Goal: Task Accomplishment & Management: Use online tool/utility

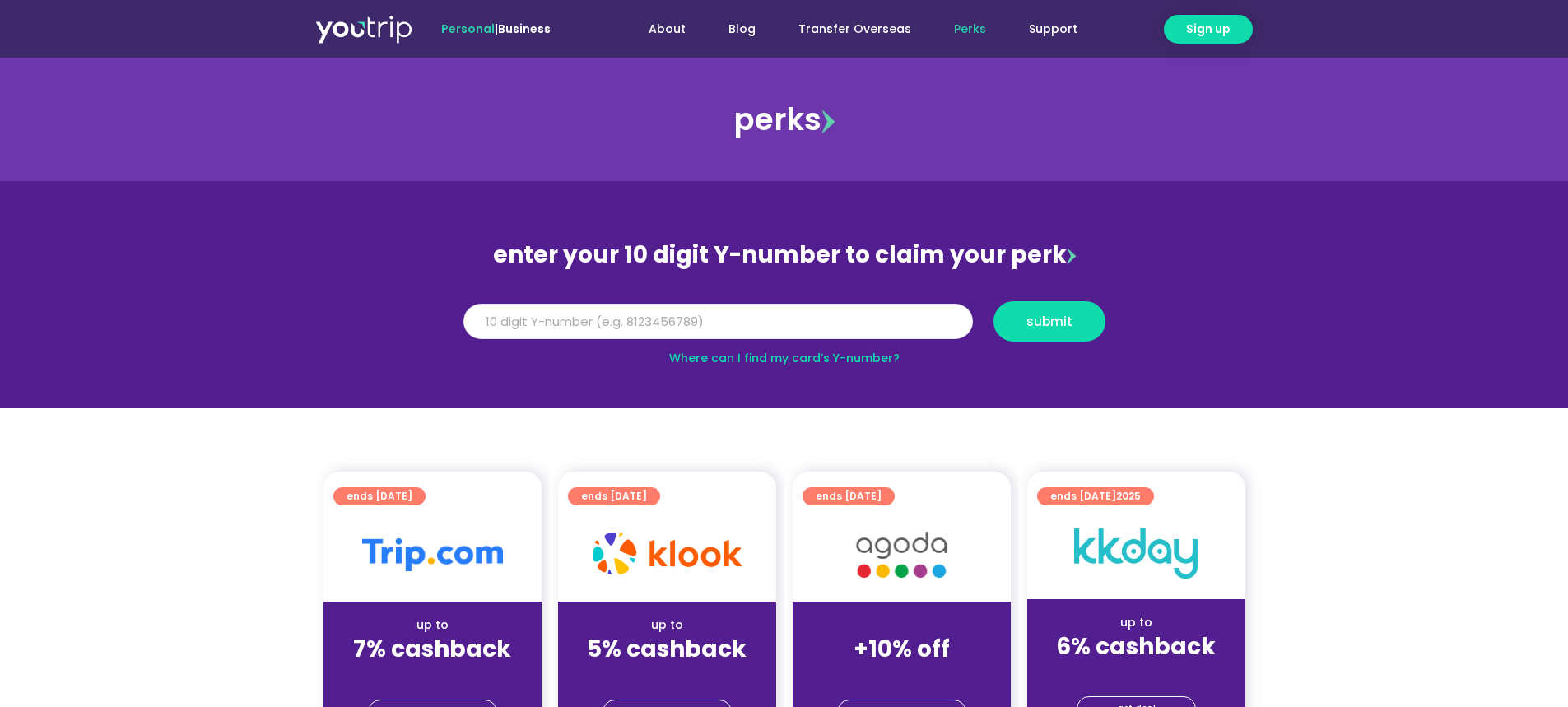
click at [602, 315] on input "Y Number" at bounding box center [717, 322] width 509 height 36
click at [615, 319] on input "Y Number" at bounding box center [717, 322] width 509 height 36
click at [825, 355] on link "Where can I find my card’s Y-number?" at bounding box center [784, 358] width 230 height 16
click at [692, 318] on input "Y Number" at bounding box center [717, 322] width 509 height 36
type input "8105943555"
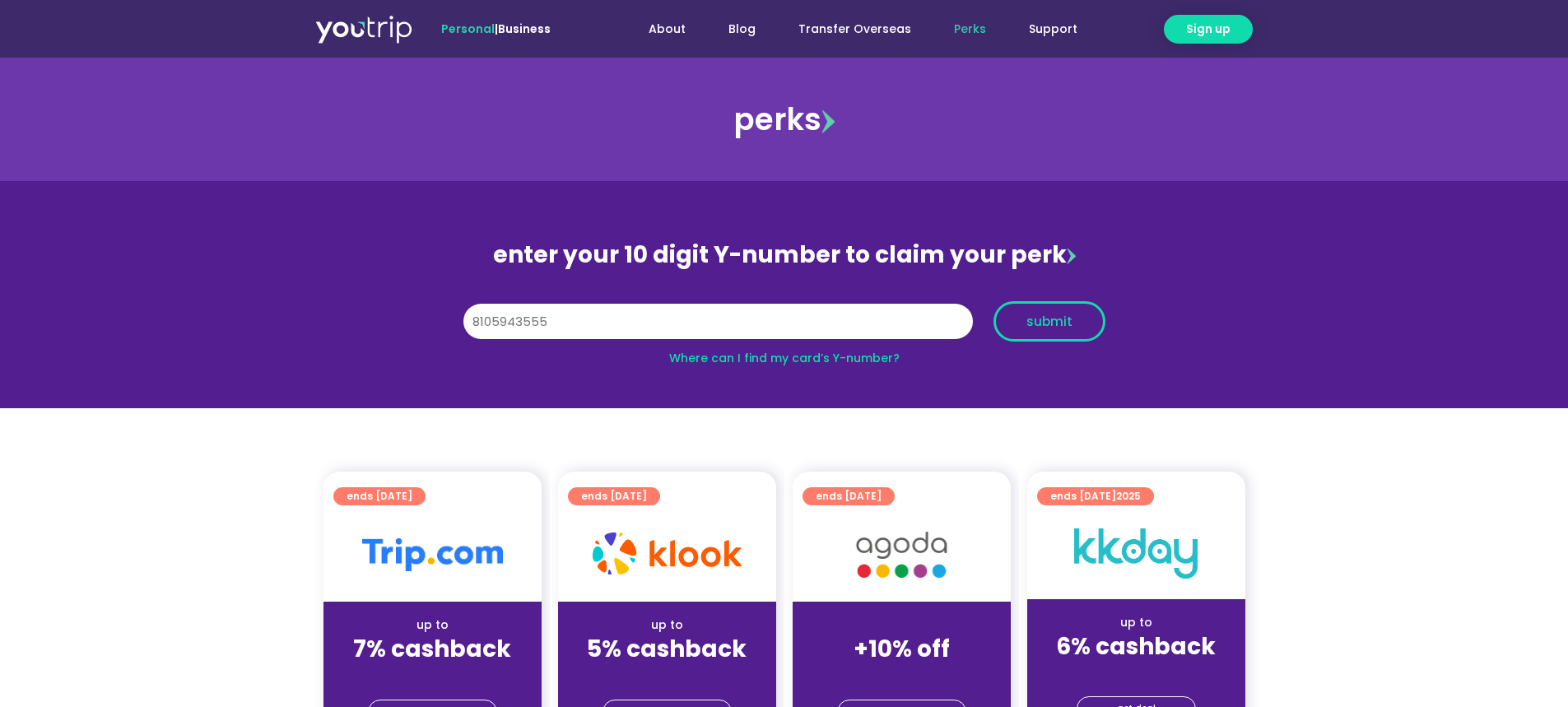
click at [1037, 321] on span "submit" at bounding box center [1049, 321] width 46 height 12
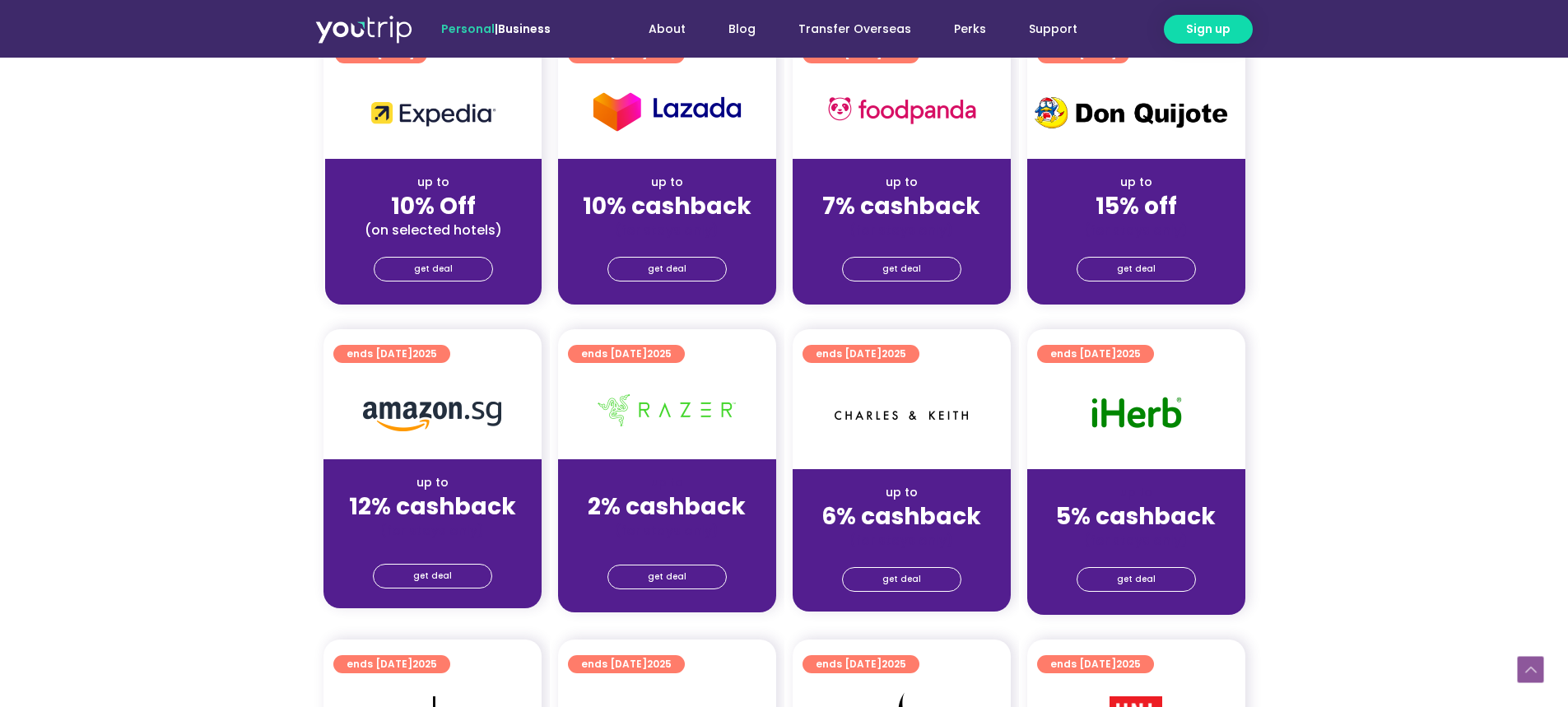
scroll to position [628, 0]
